Goal: Task Accomplishment & Management: Use online tool/utility

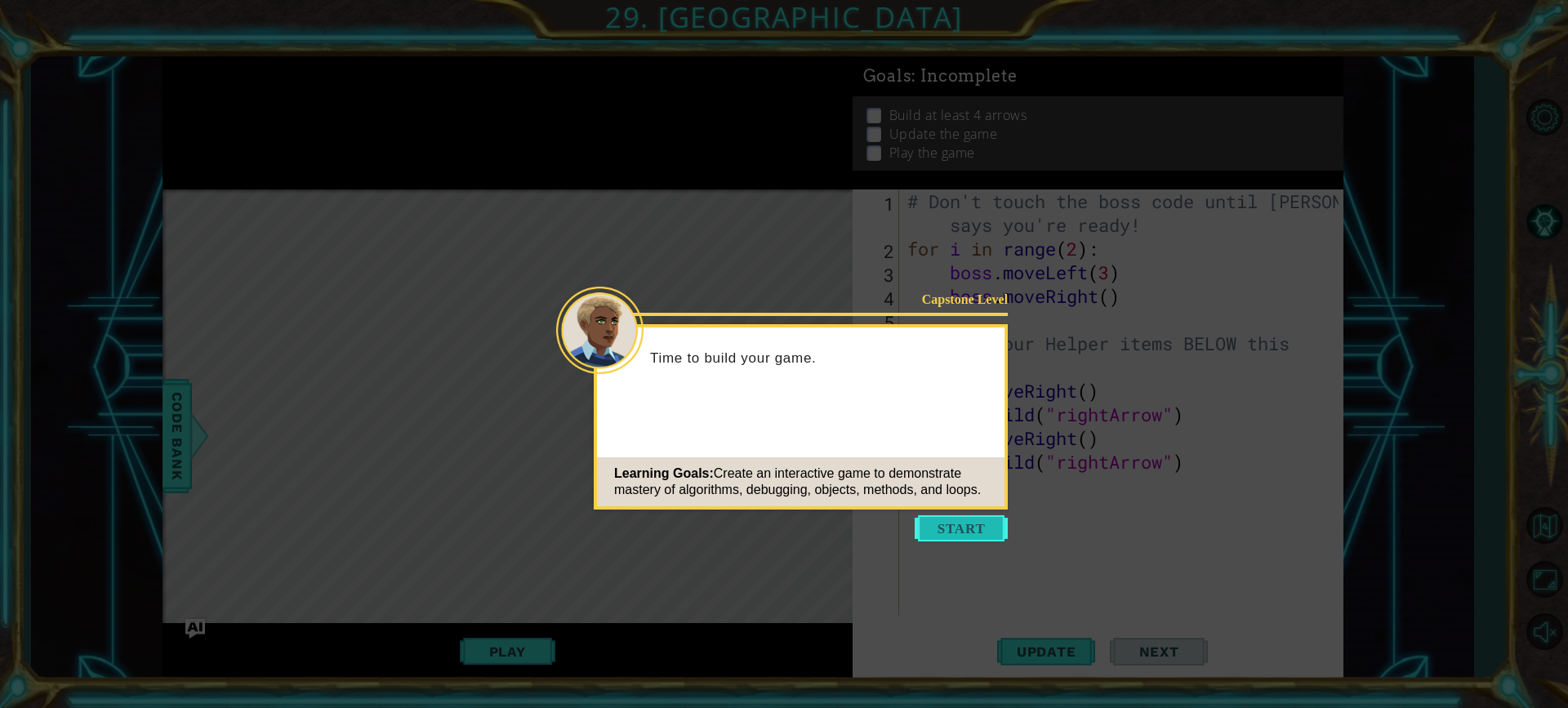
click at [979, 536] on button "Start" at bounding box center [962, 527] width 93 height 26
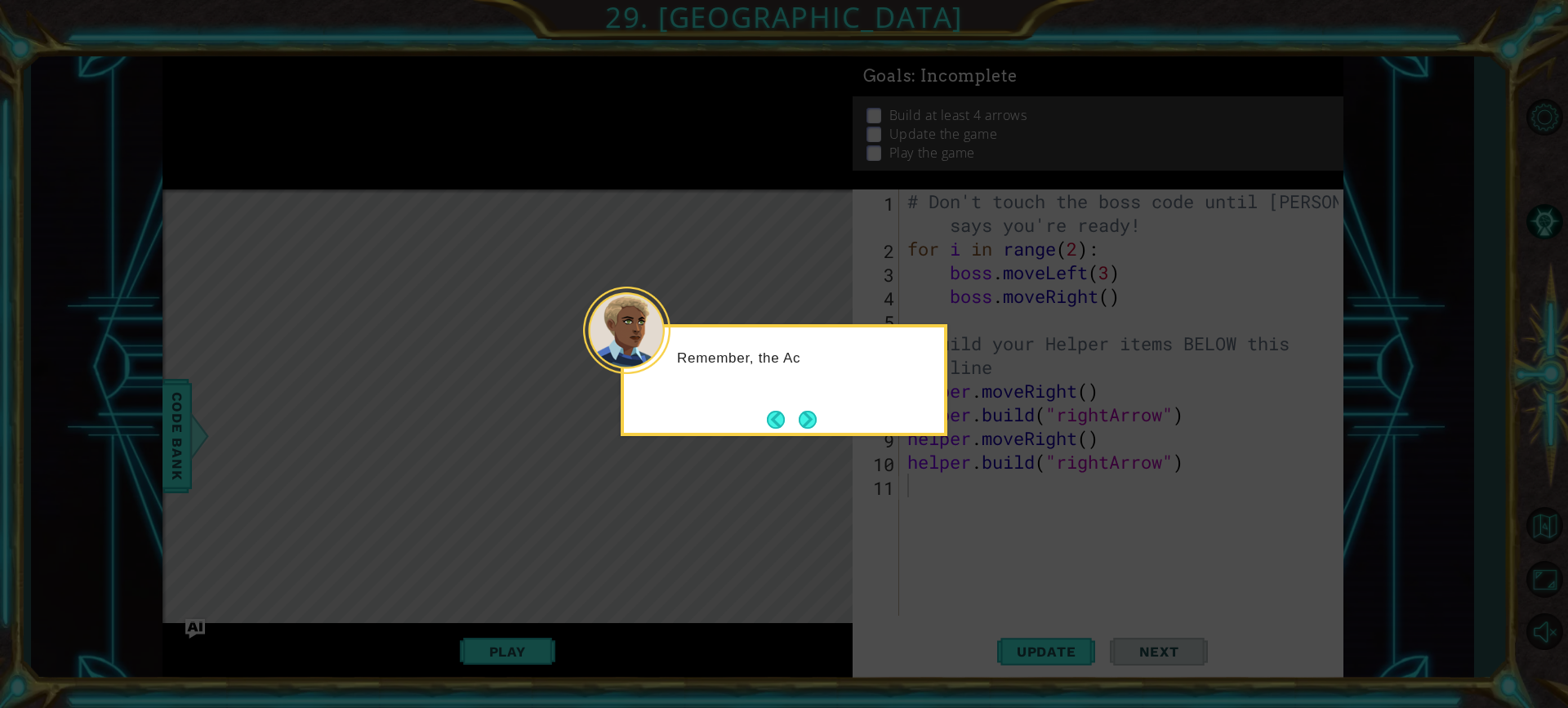
click at [801, 410] on button "Next" at bounding box center [807, 420] width 20 height 20
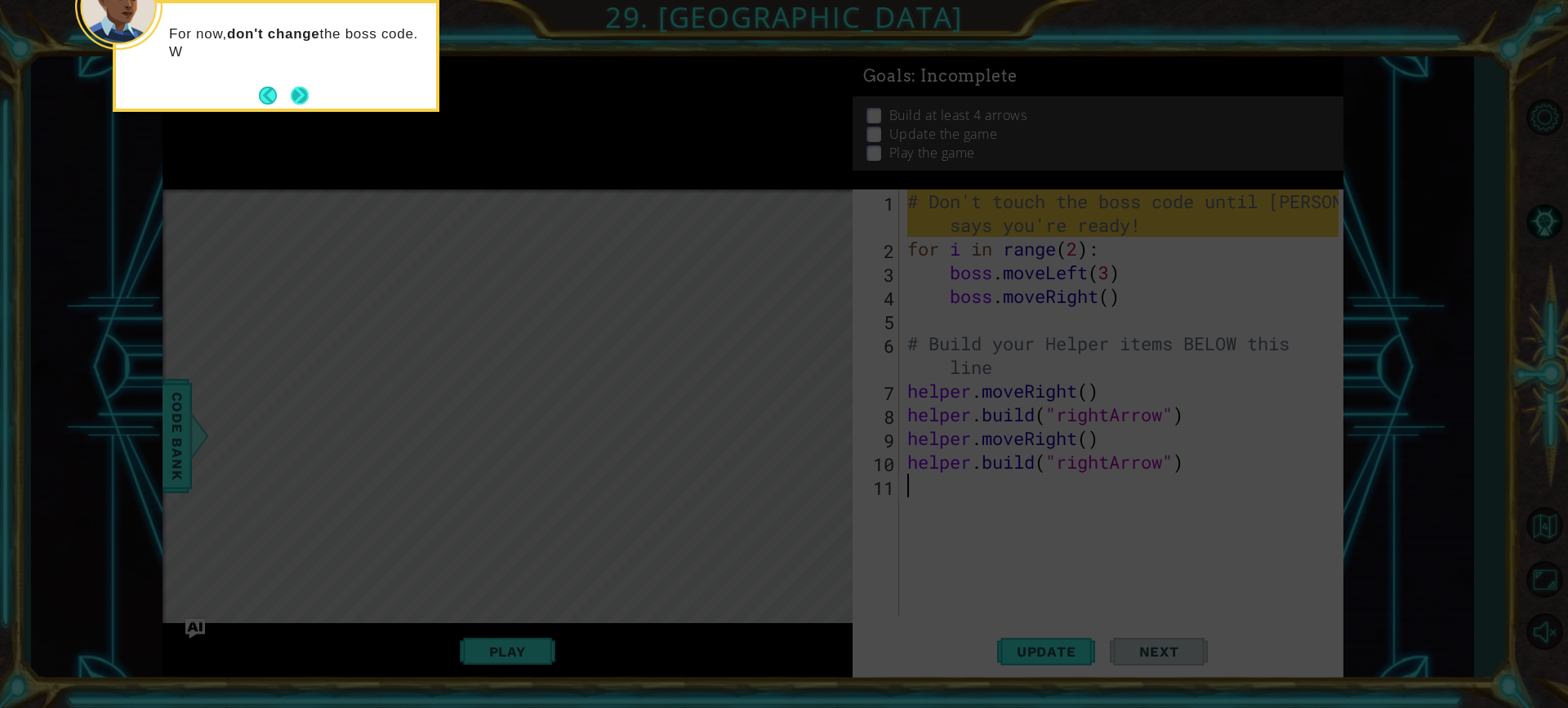
click at [305, 100] on button "Next" at bounding box center [300, 95] width 19 height 19
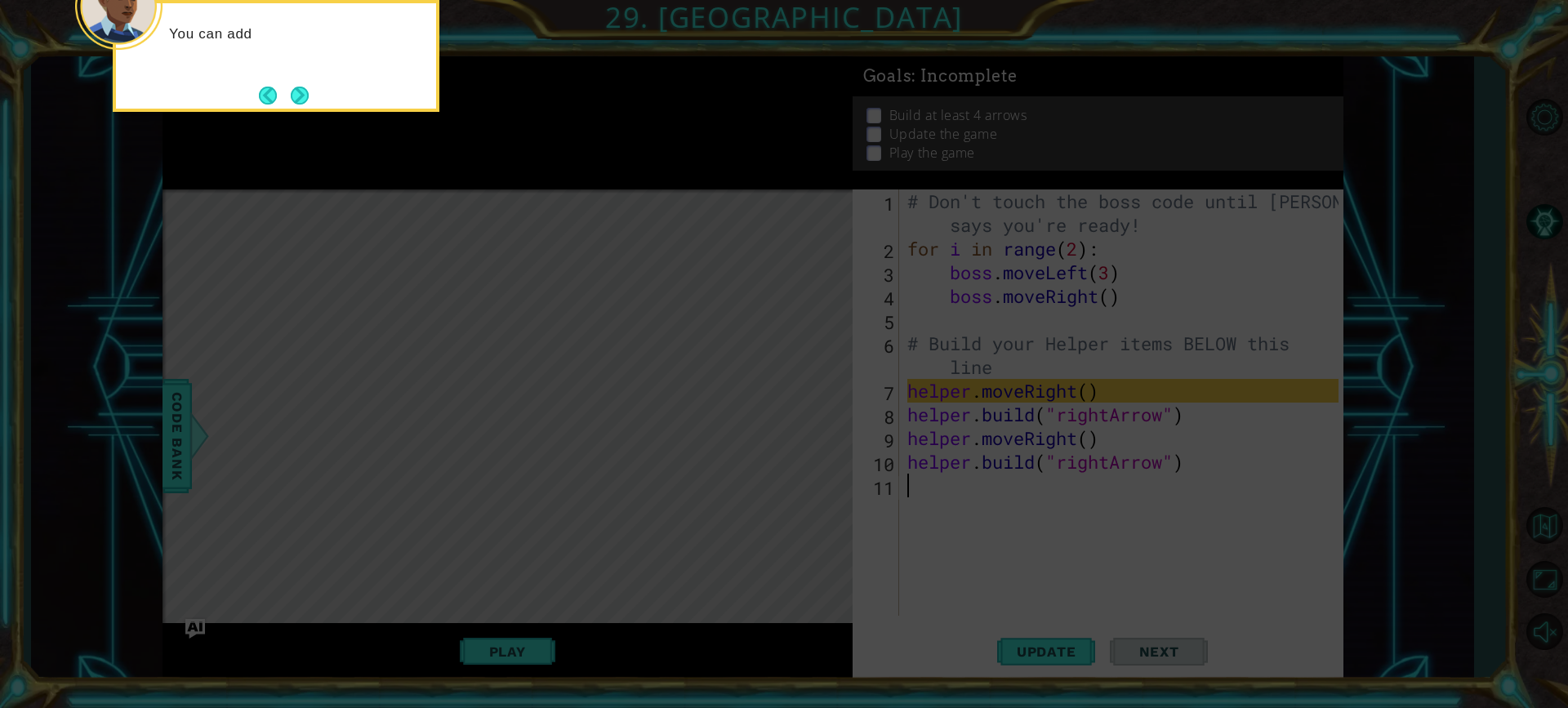
click at [309, 95] on button "Next" at bounding box center [300, 95] width 19 height 19
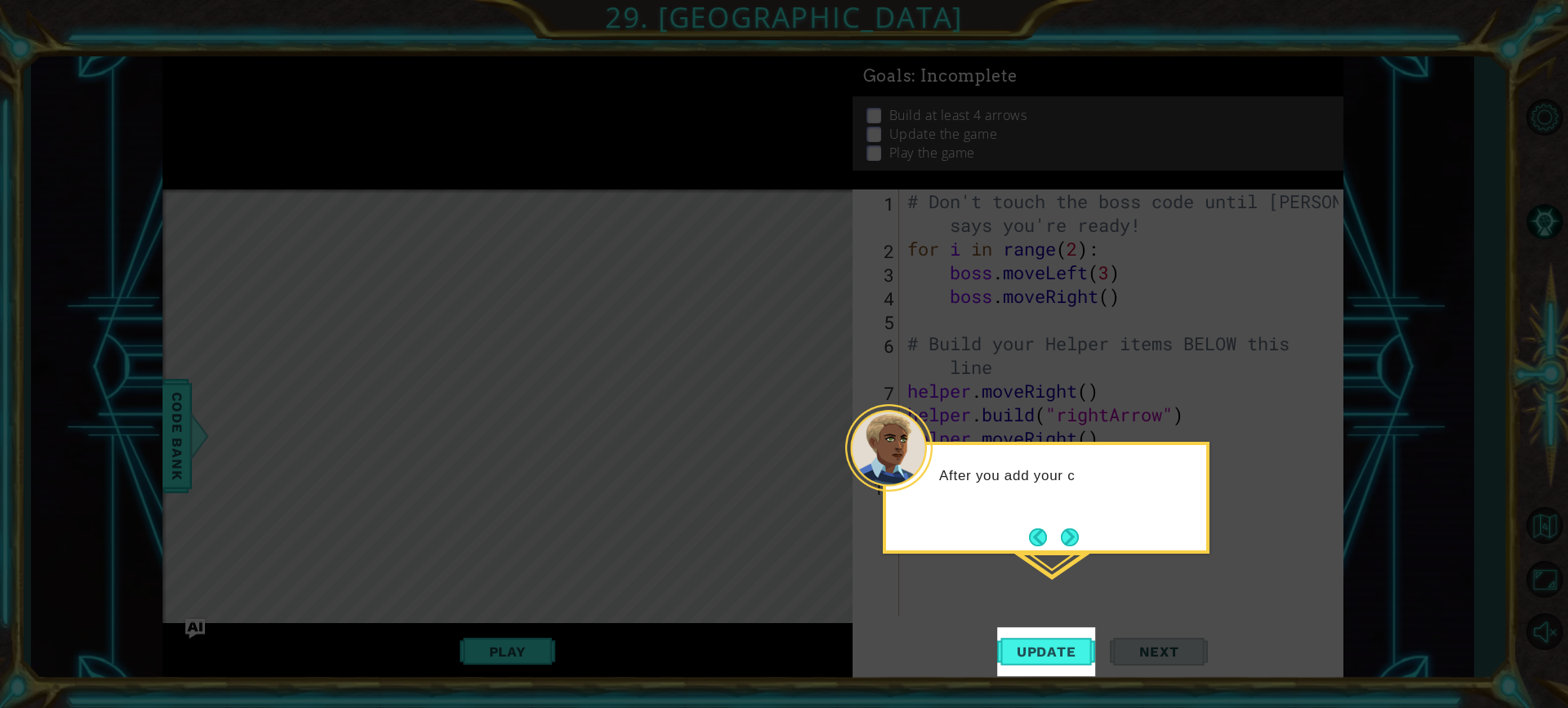
click at [1061, 527] on button "Next" at bounding box center [1069, 537] width 20 height 20
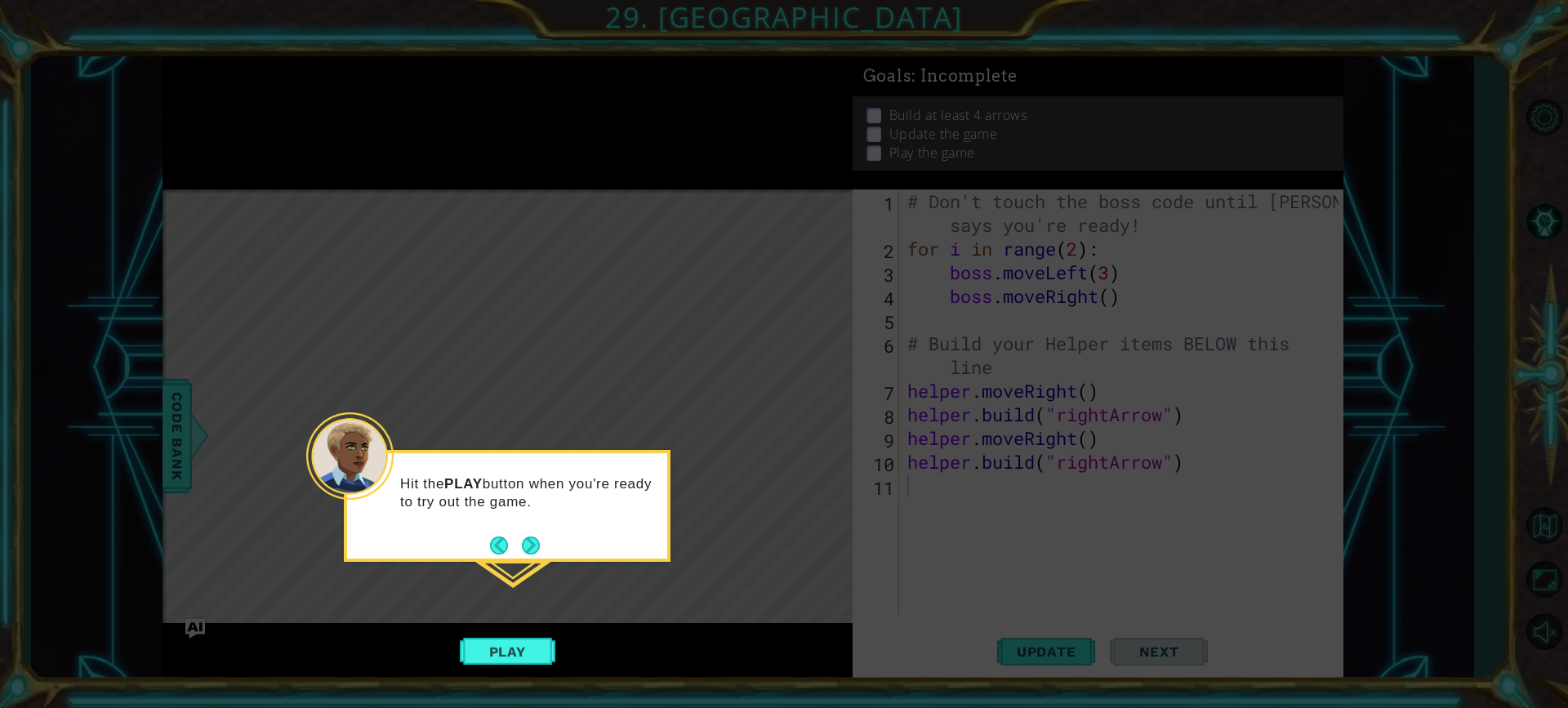
click at [548, 541] on div "Hit the PLAY button when you're ready to try out the game." at bounding box center [507, 501] width 320 height 83
click at [536, 546] on button "Next" at bounding box center [530, 545] width 18 height 18
